Goal: Find specific page/section: Find specific page/section

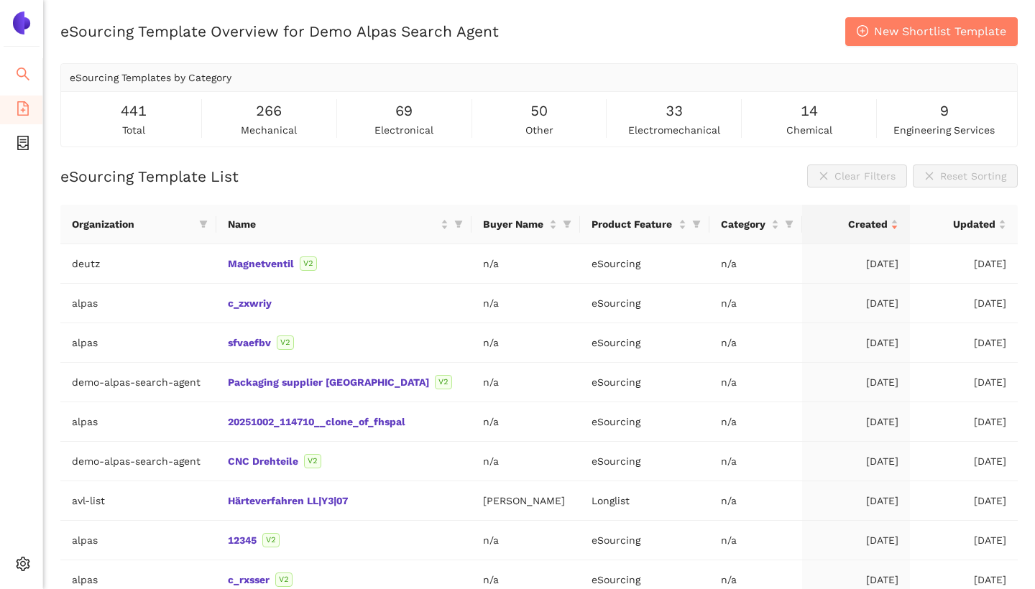
click at [19, 67] on icon "search" at bounding box center [23, 74] width 14 height 14
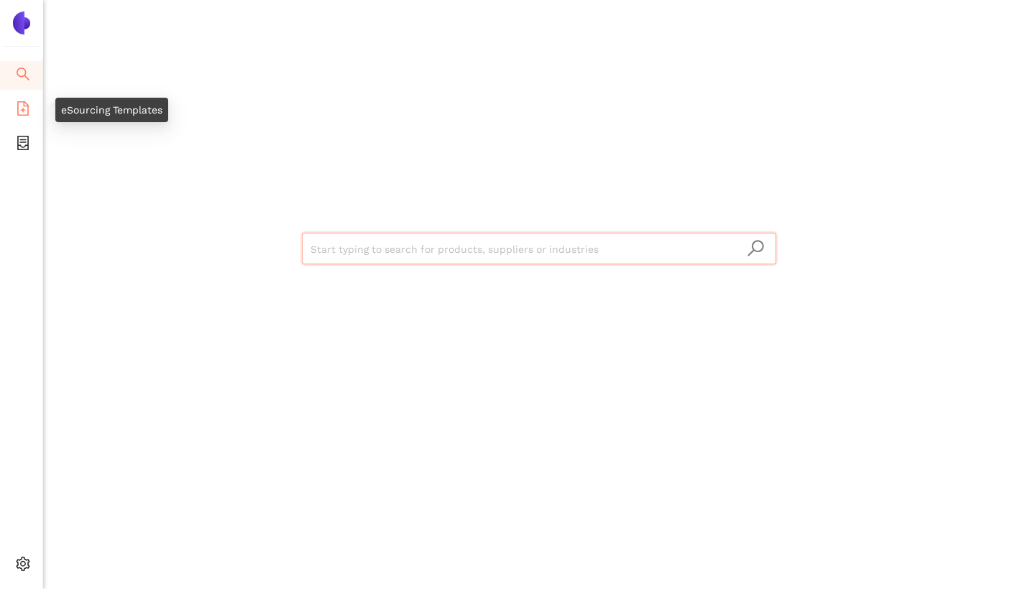
click at [22, 112] on icon "file-add" at bounding box center [22, 108] width 11 height 14
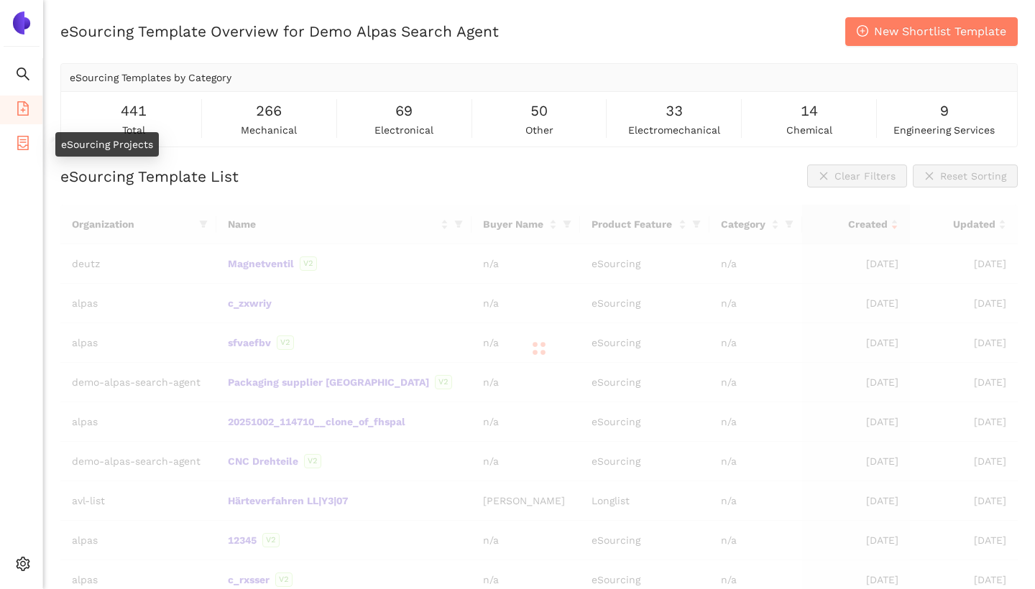
click at [26, 155] on span "container" at bounding box center [23, 145] width 14 height 29
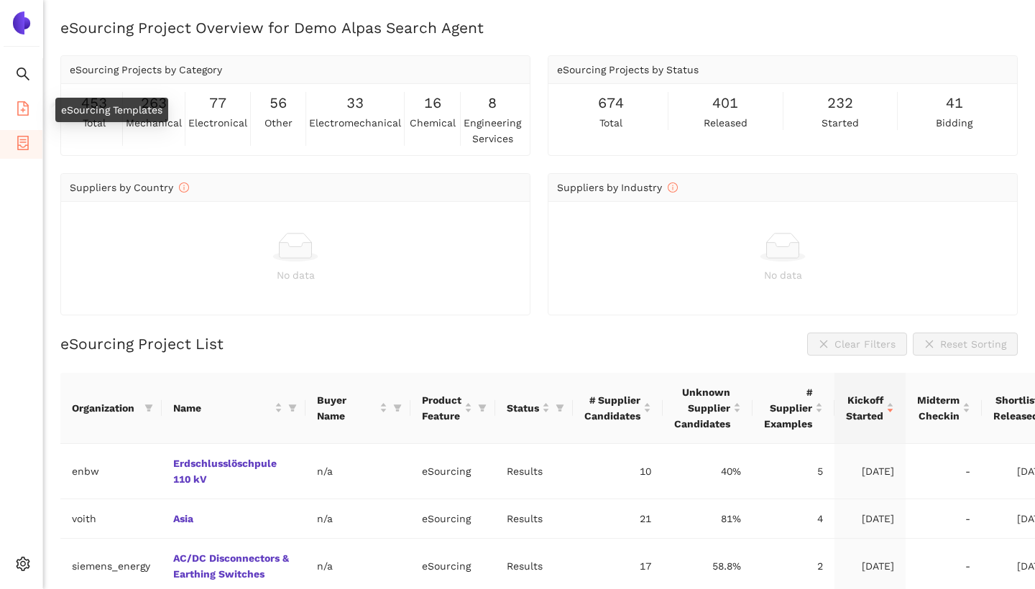
click at [10, 106] on li "eSourcing Templates" at bounding box center [21, 110] width 42 height 29
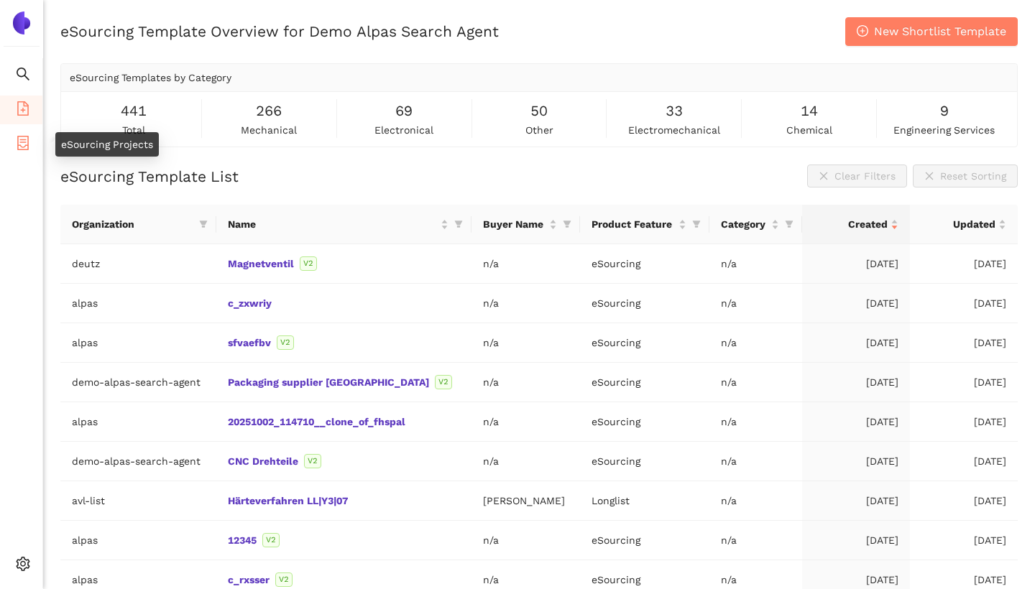
click at [28, 146] on icon "container" at bounding box center [22, 143] width 11 height 14
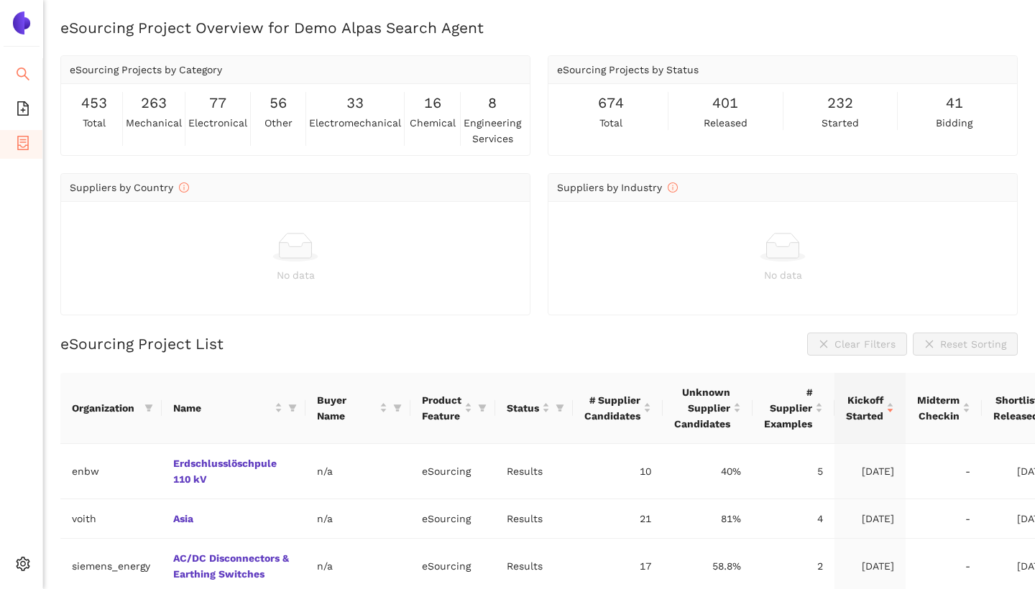
click at [21, 73] on icon "search" at bounding box center [23, 74] width 14 height 14
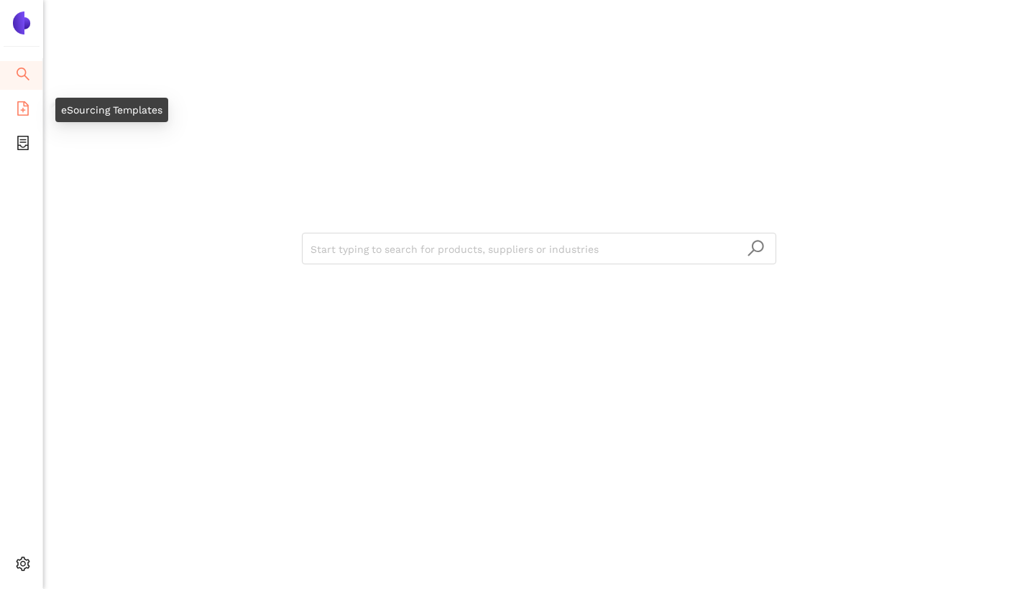
click at [23, 106] on icon "file-add" at bounding box center [22, 108] width 11 height 14
